Goal: Find specific page/section: Find specific page/section

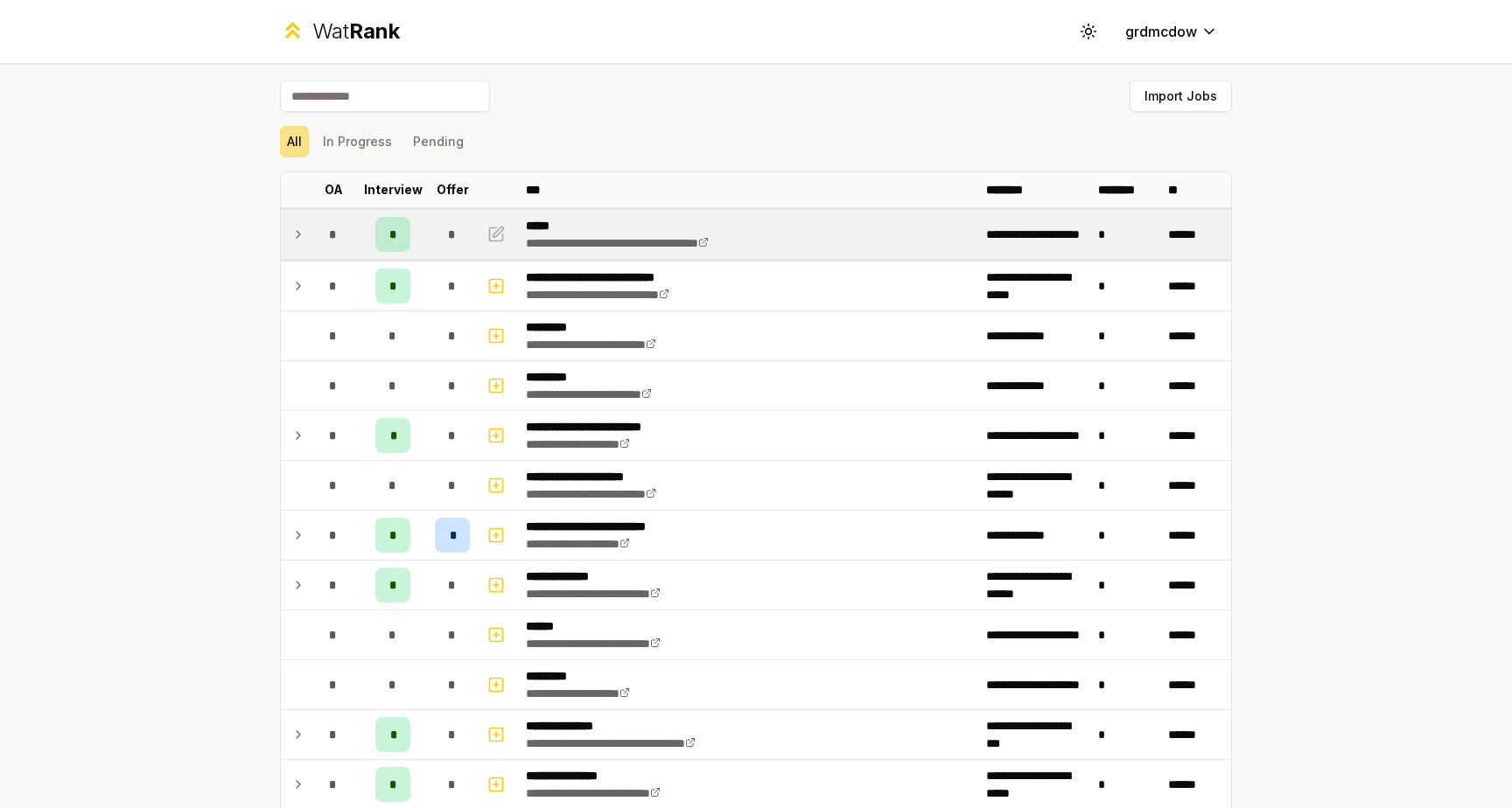
click at [294, 226] on icon at bounding box center [299, 234] width 14 height 21
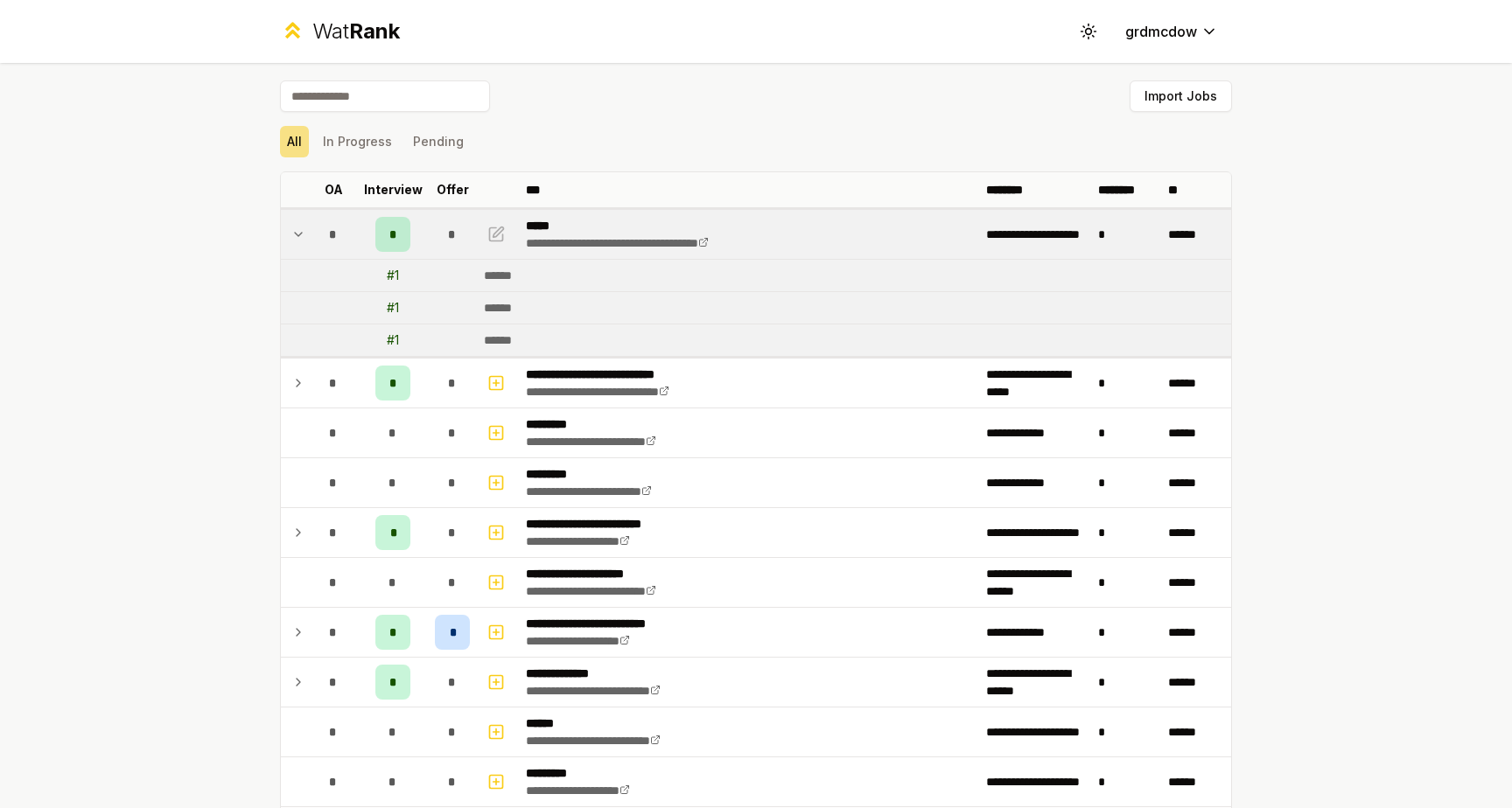
click at [294, 226] on icon at bounding box center [299, 234] width 14 height 21
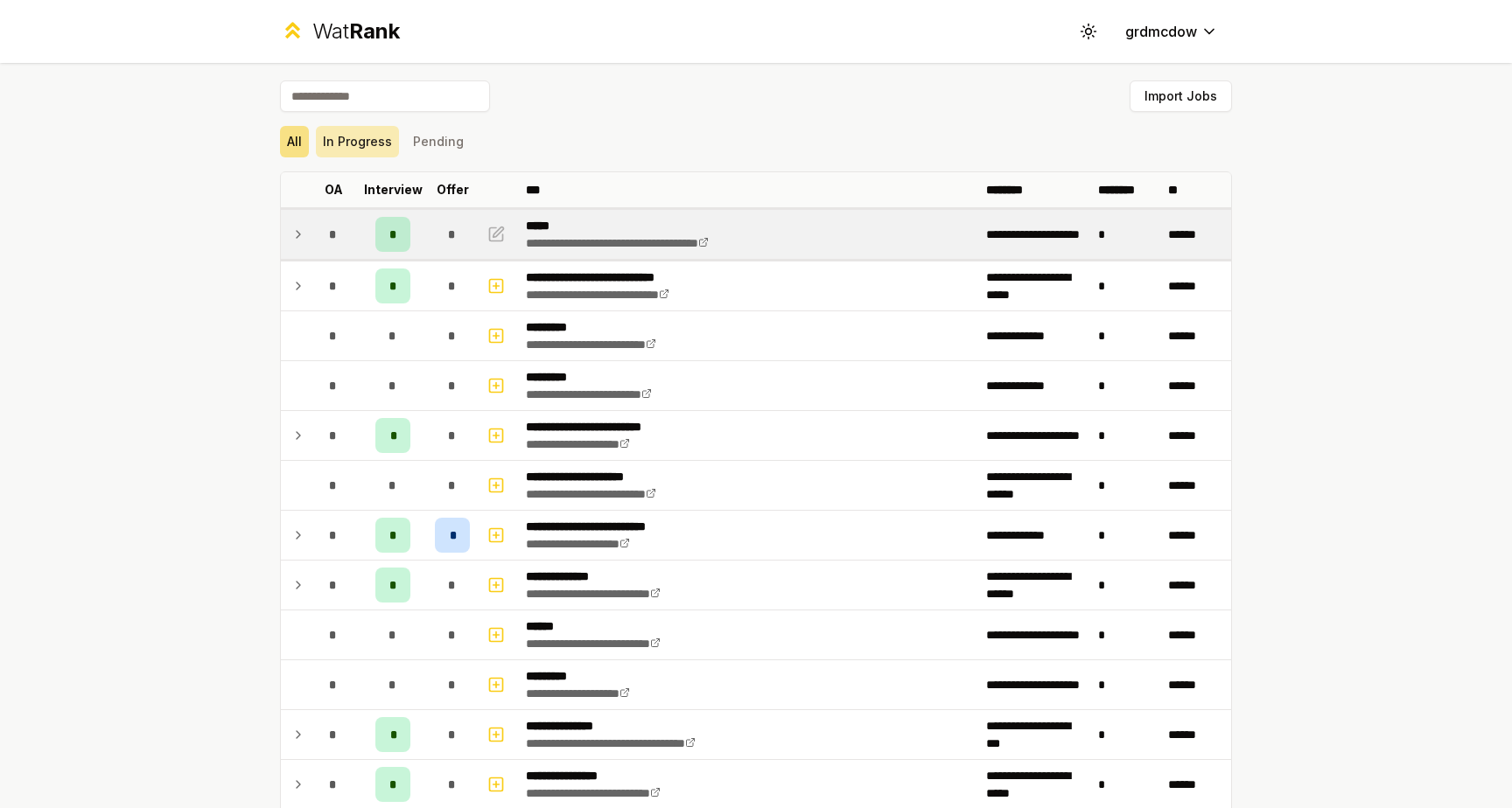
click at [371, 145] on button "In Progress" at bounding box center [357, 142] width 83 height 32
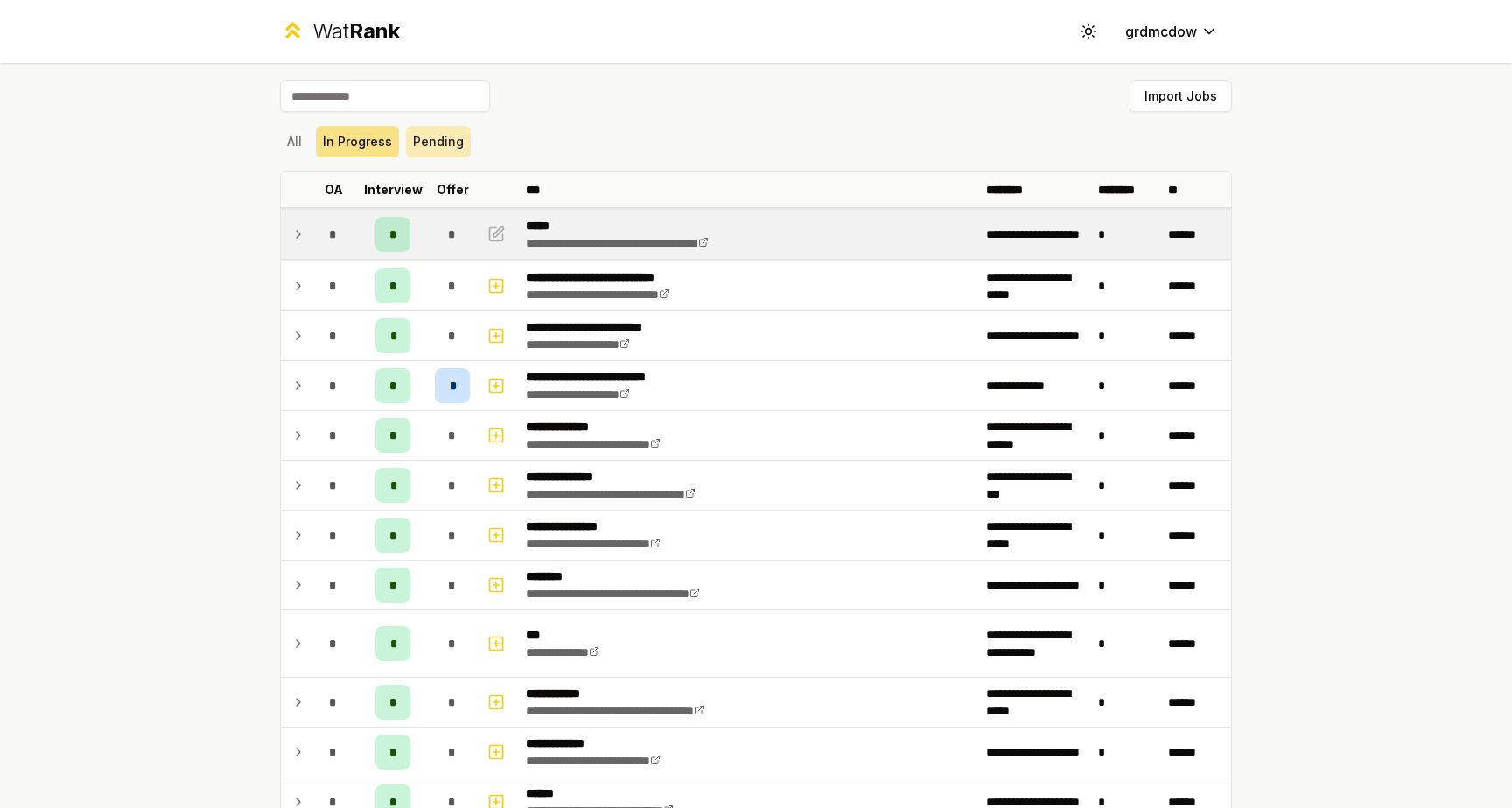
click at [435, 142] on button "Pending" at bounding box center [438, 142] width 65 height 32
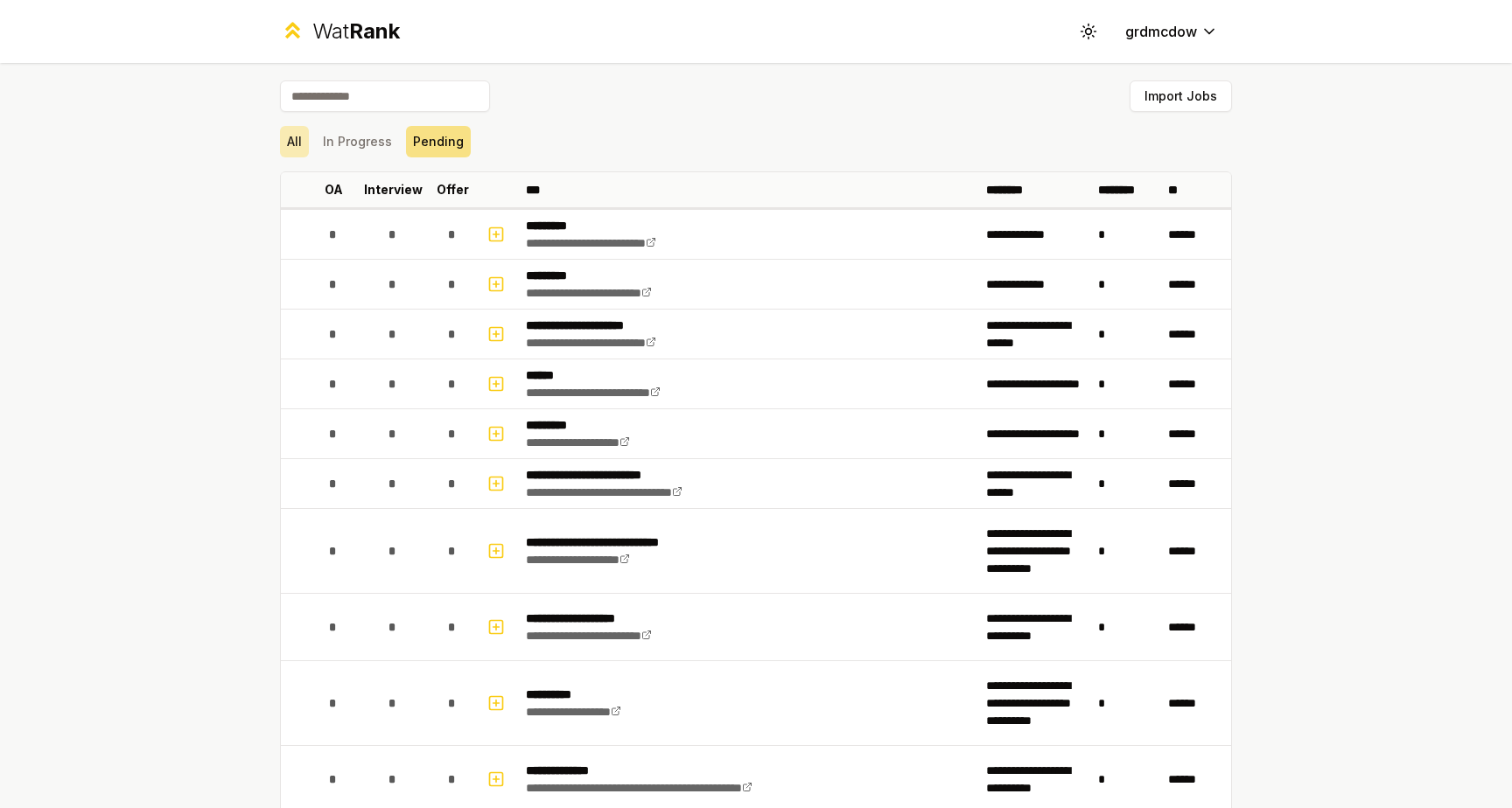
click at [304, 140] on button "All" at bounding box center [294, 142] width 29 height 32
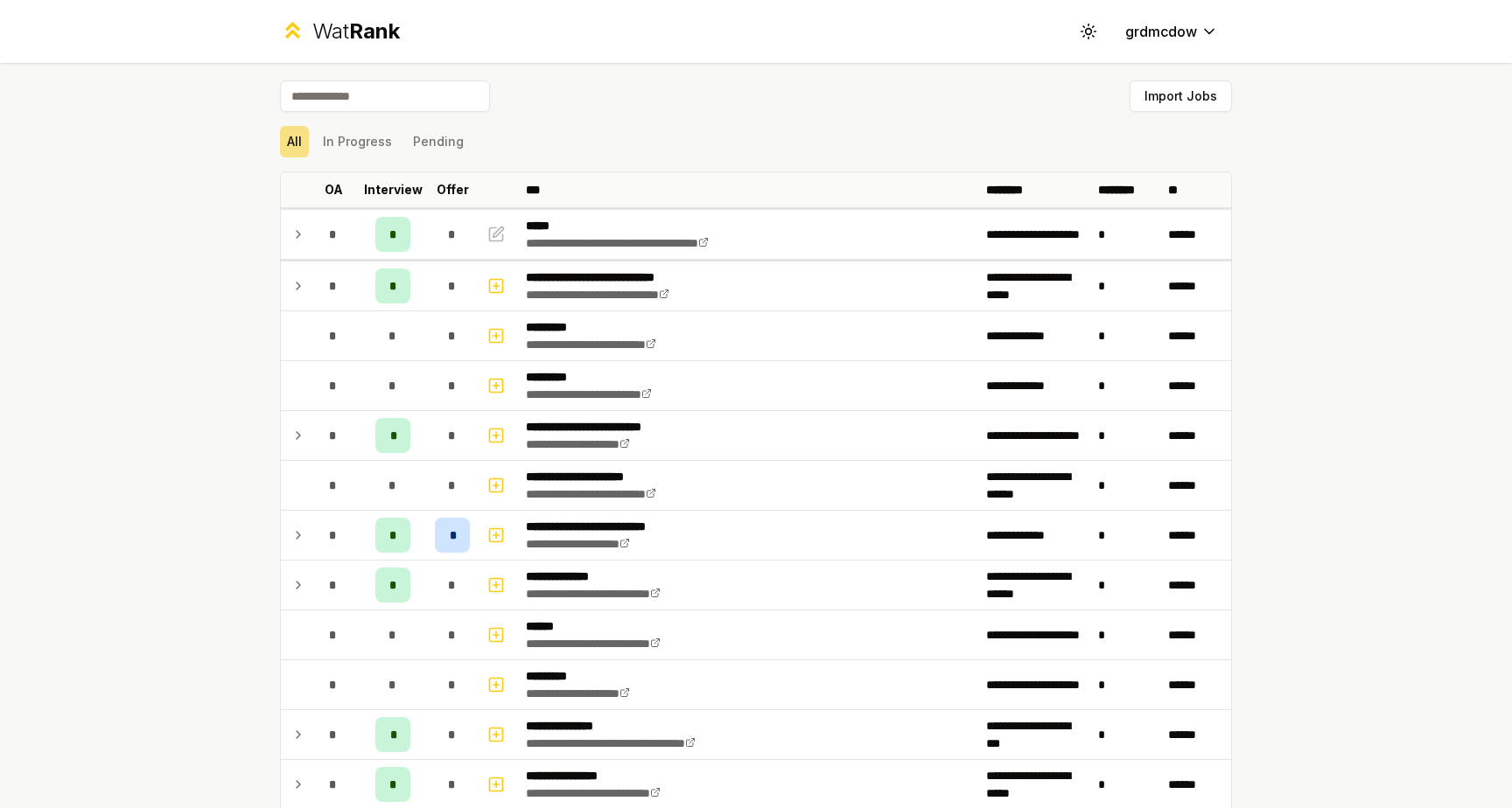
click at [327, 24] on div "Wat Rank" at bounding box center [355, 31] width 88 height 28
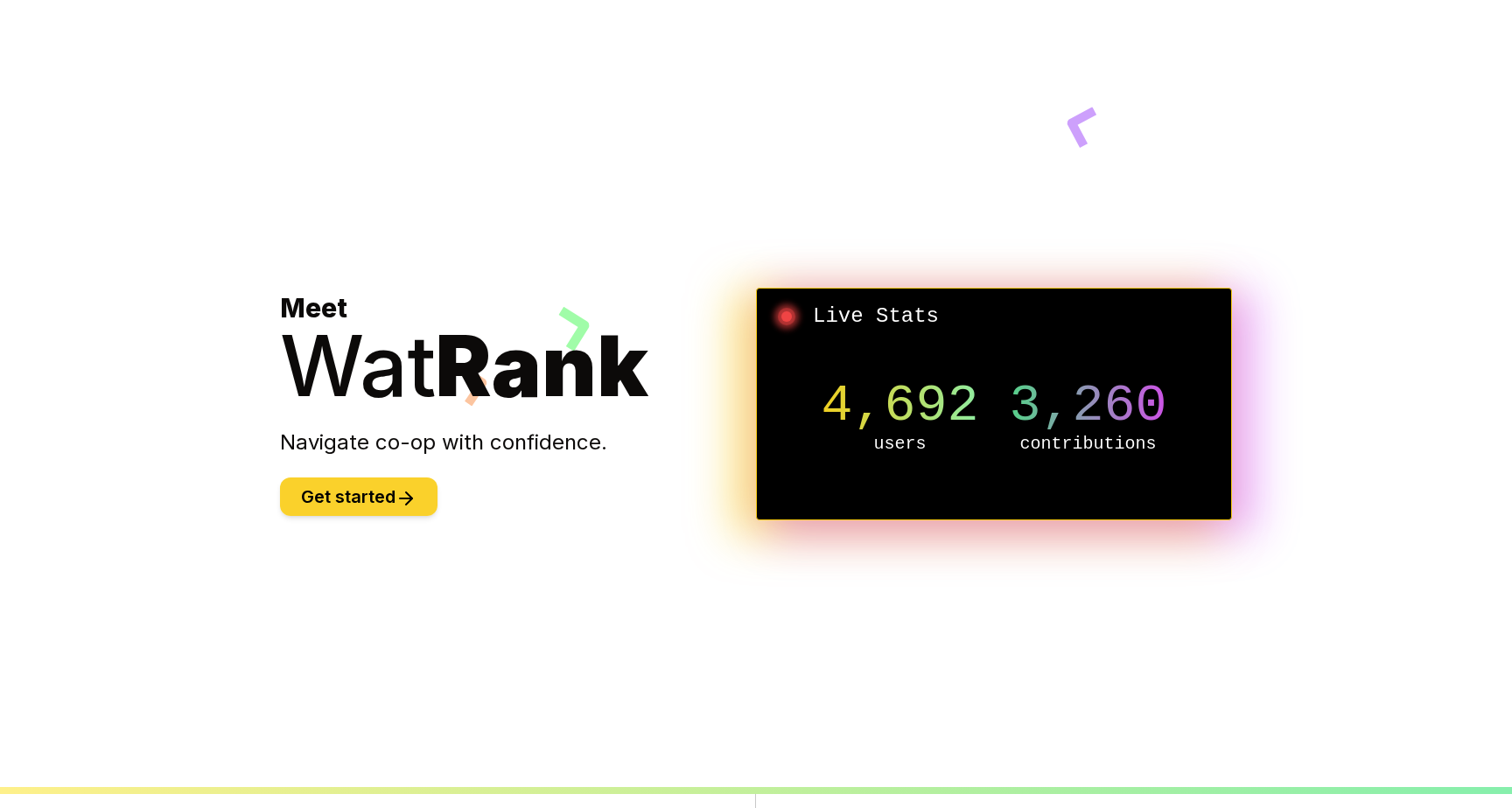
click at [359, 492] on button "Get started" at bounding box center [358, 496] width 158 height 39
